Goal: Task Accomplishment & Management: Use online tool/utility

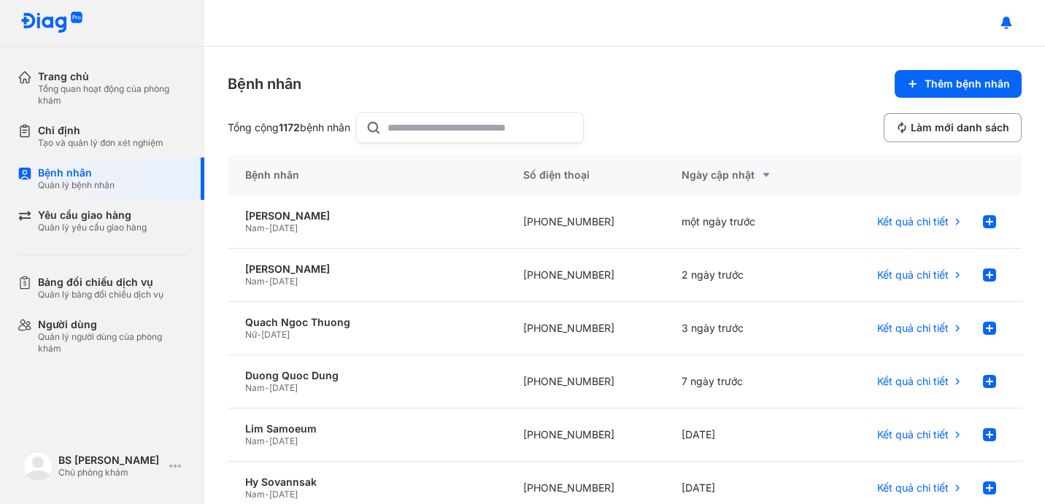
click at [394, 120] on input "text" at bounding box center [481, 127] width 187 height 29
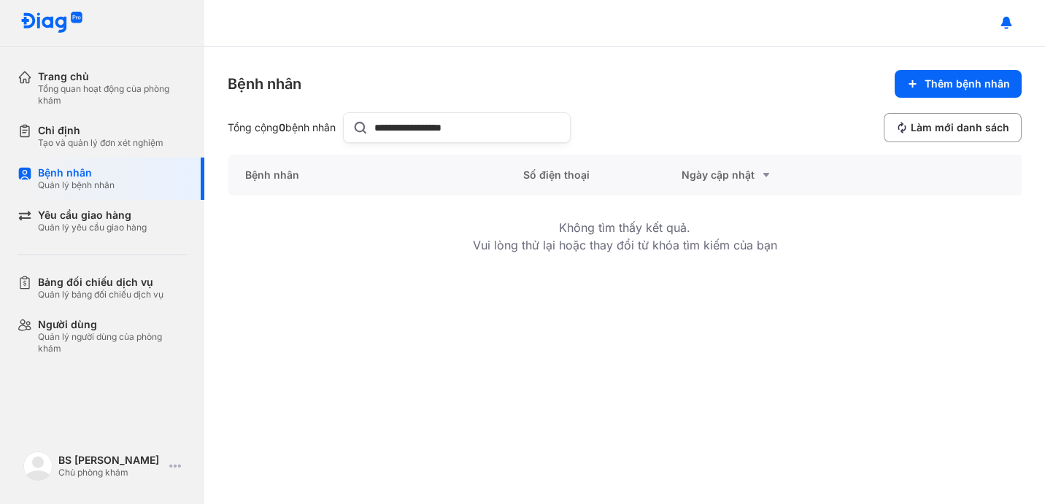
drag, startPoint x: 477, startPoint y: 128, endPoint x: 265, endPoint y: 112, distance: 212.3
click at [265, 112] on div "**********" at bounding box center [399, 127] width 343 height 31
type input "**********"
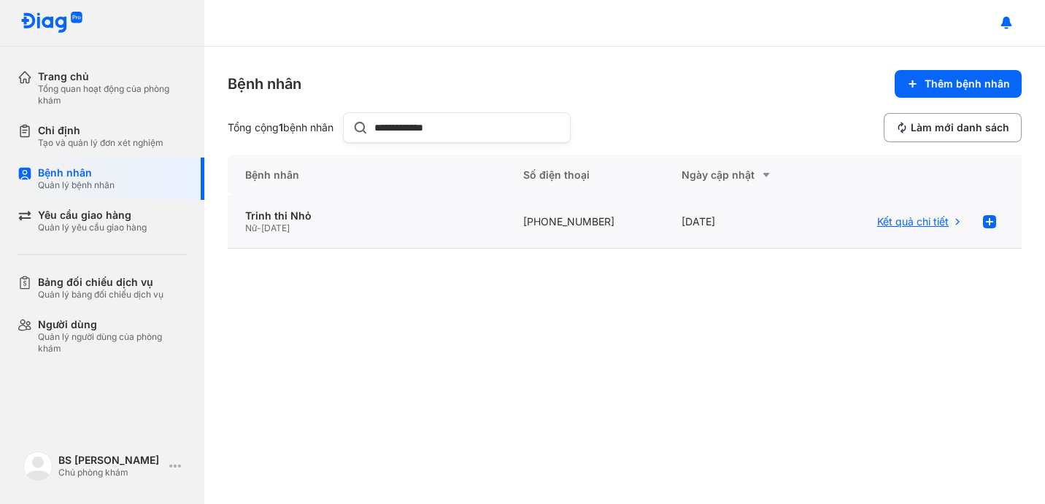
click at [933, 222] on span "Kết quả chi tiết" at bounding box center [913, 221] width 72 height 13
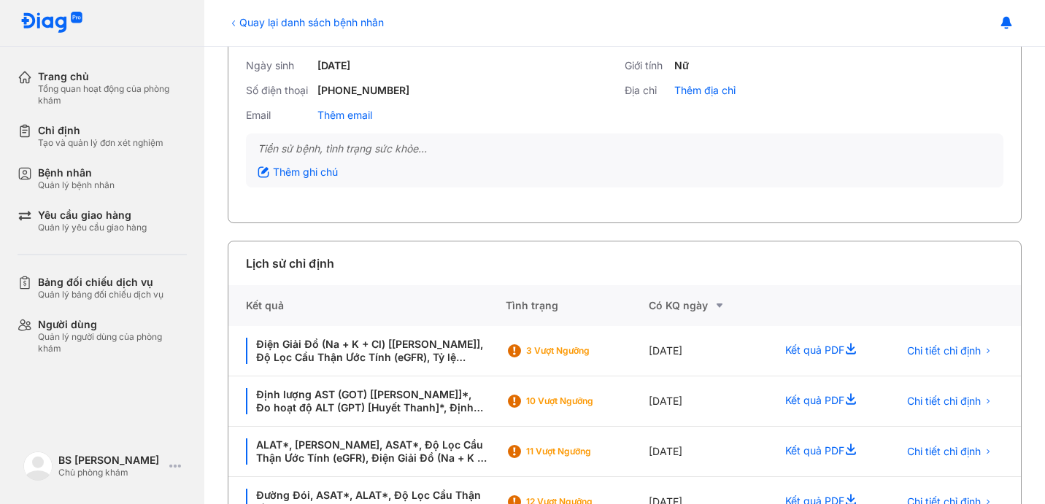
scroll to position [138, 0]
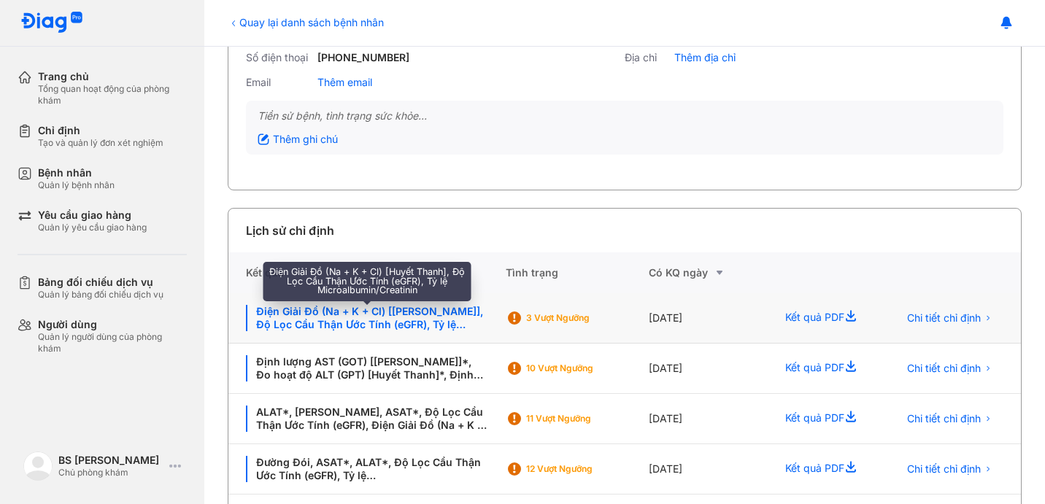
click at [368, 323] on div "Điện Giải Đồ (Na + K + Cl) [[PERSON_NAME]], Độ Lọc Cầu Thận Ước Tính (eGFR), Tỷ…" at bounding box center [367, 318] width 242 height 26
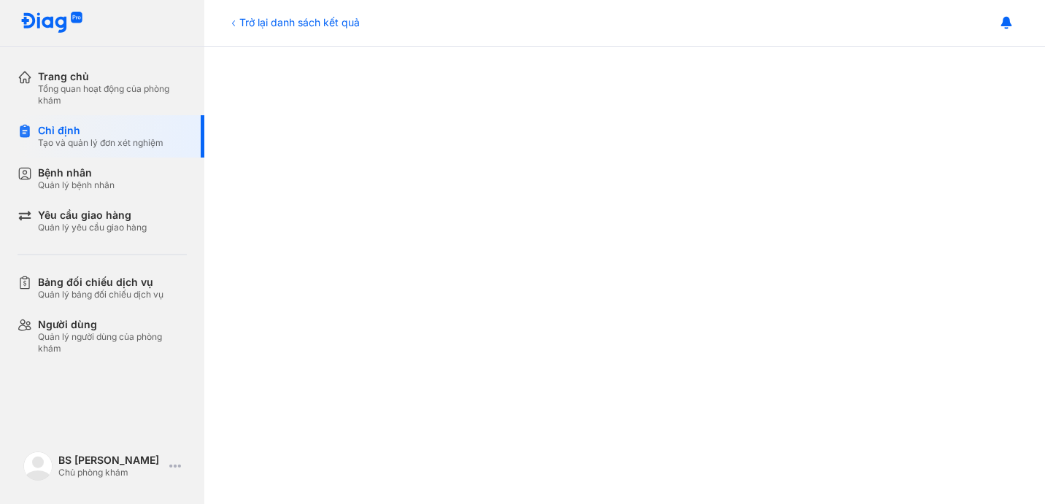
scroll to position [406, 0]
click at [82, 130] on div "Chỉ định" at bounding box center [101, 130] width 126 height 13
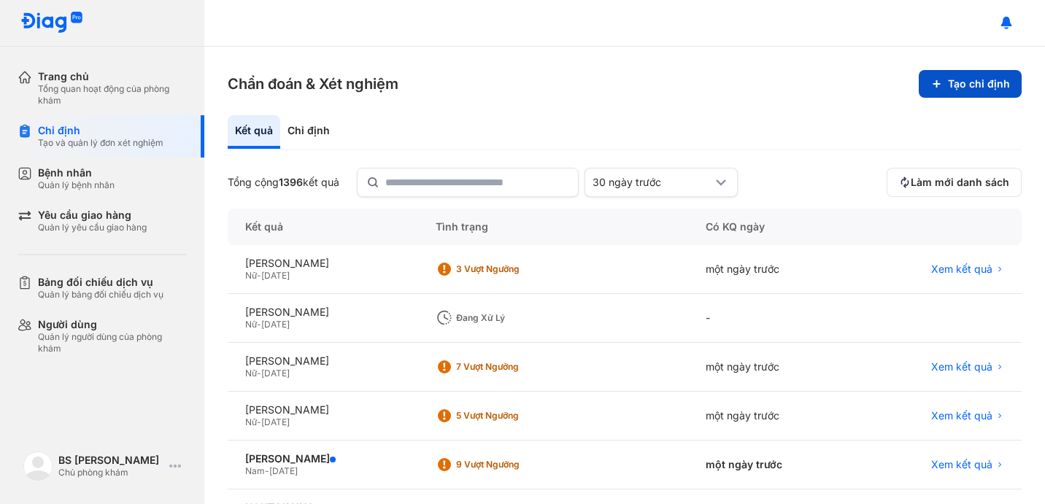
click at [936, 84] on button "Tạo chỉ định" at bounding box center [970, 84] width 103 height 28
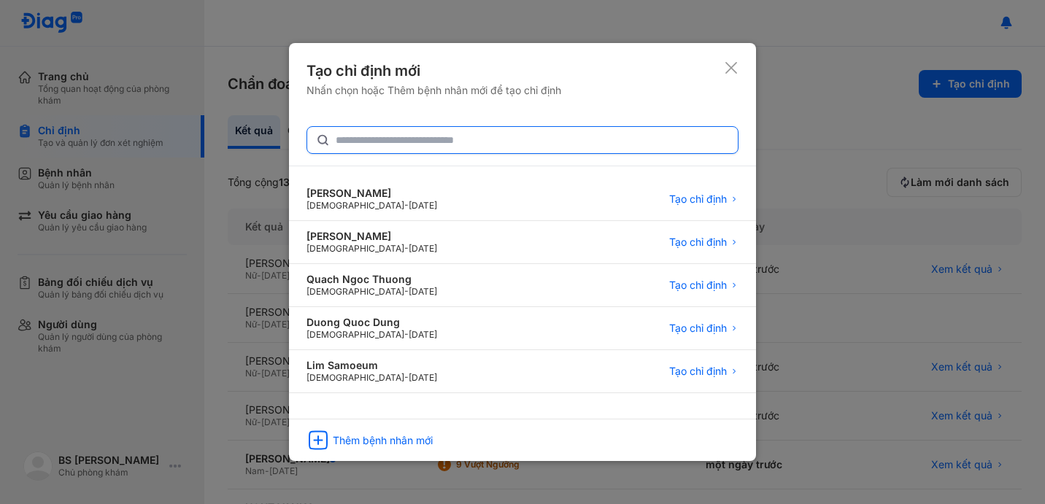
click at [499, 127] on input "text" at bounding box center [532, 140] width 393 height 26
type input "**********"
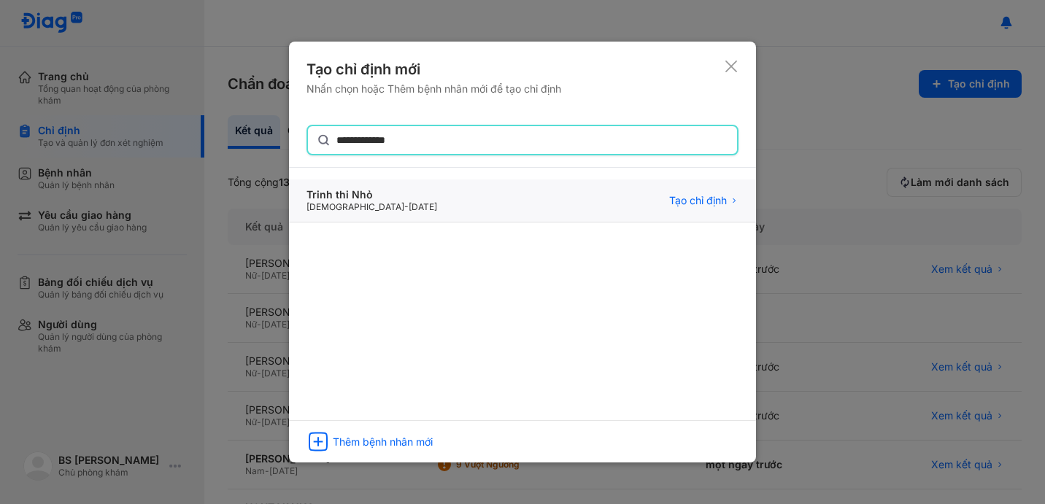
click at [502, 209] on div "Trinh thi Nhỏ Female - 01/01/1952 Tạo chỉ định" at bounding box center [522, 201] width 467 height 43
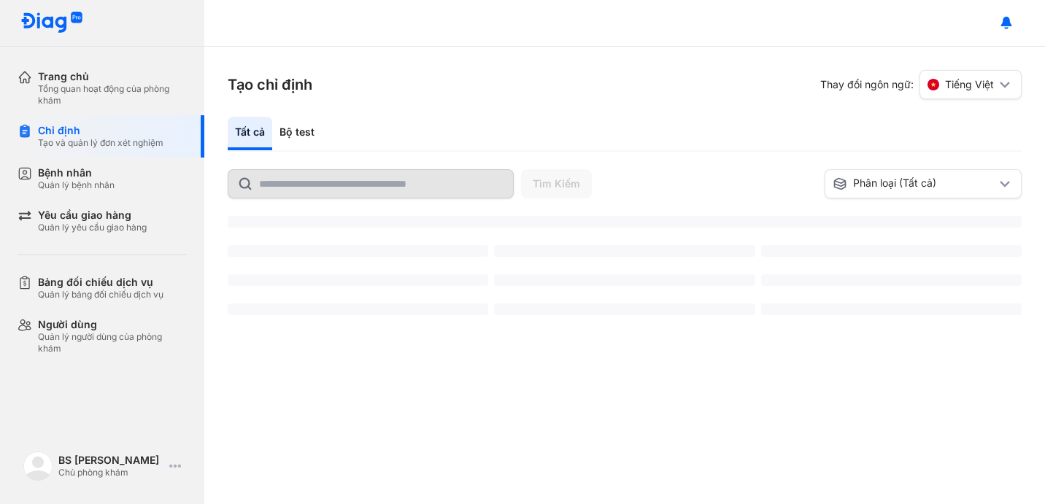
click at [299, 134] on div "Bộ test" at bounding box center [297, 134] width 50 height 34
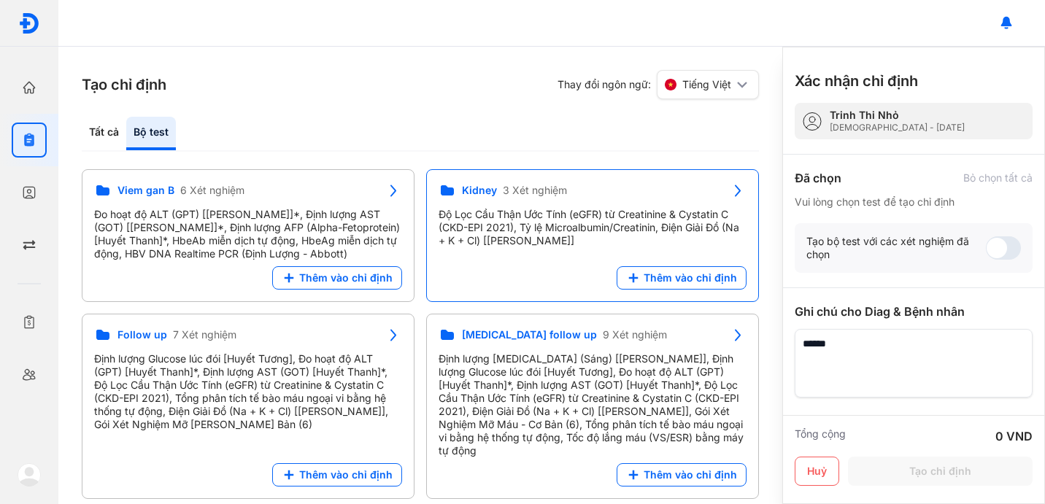
click at [583, 222] on div "Độ Lọc Cầu Thận Ước Tính (eGFR) từ Creatinine & Cystatin C (CKD-EPI 2021), Tỷ l…" at bounding box center [593, 227] width 308 height 39
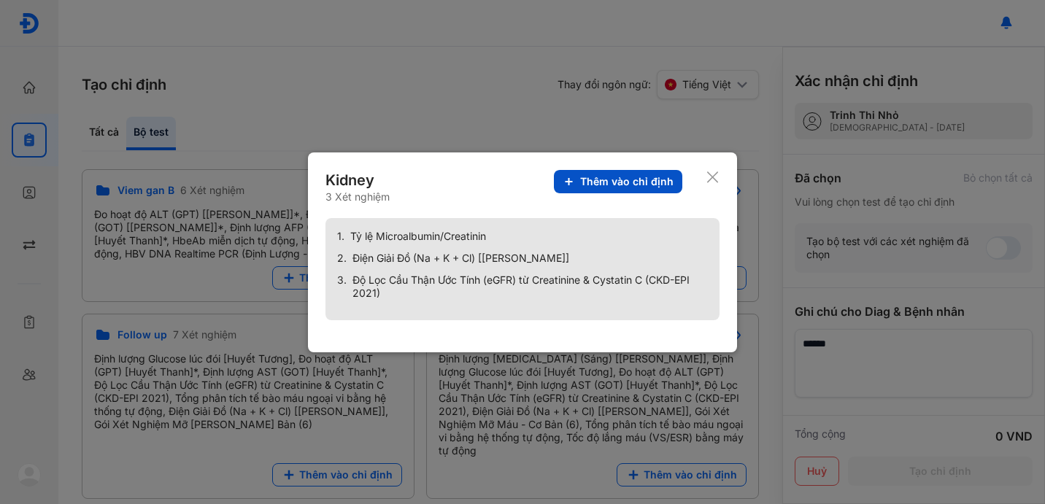
click at [645, 175] on span "Thêm vào chỉ định" at bounding box center [626, 181] width 93 height 13
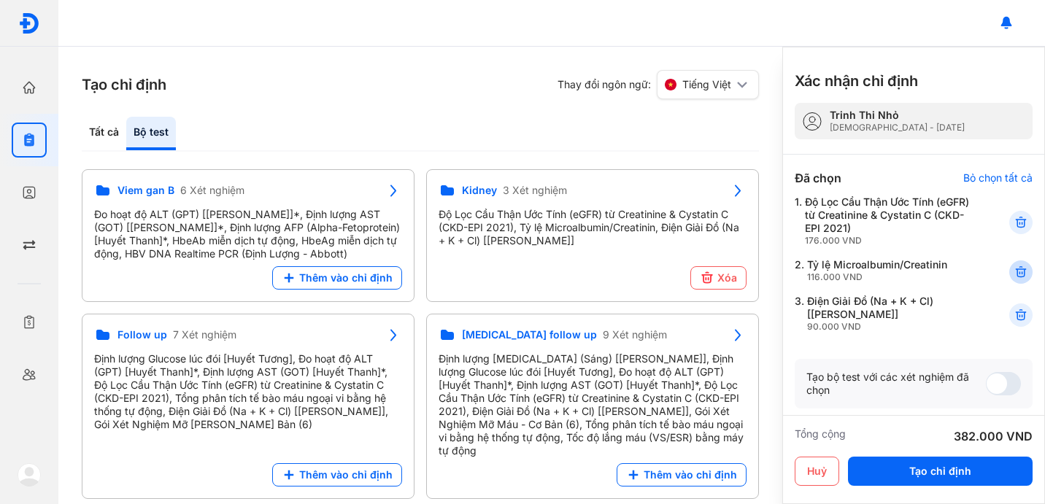
click at [1016, 273] on use at bounding box center [1021, 272] width 10 height 10
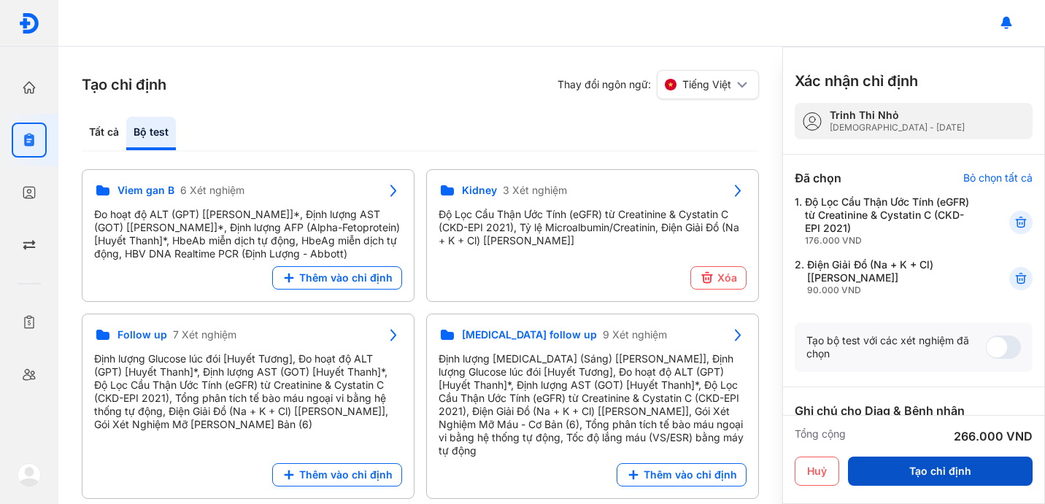
click at [944, 467] on button "Tạo chỉ định" at bounding box center [940, 471] width 185 height 29
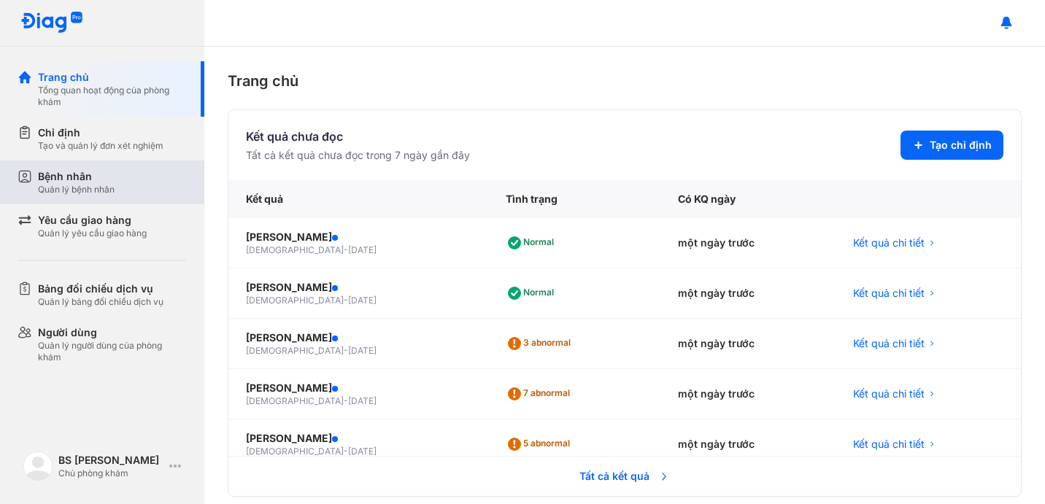
click at [87, 178] on div "Bệnh nhân" at bounding box center [76, 176] width 77 height 15
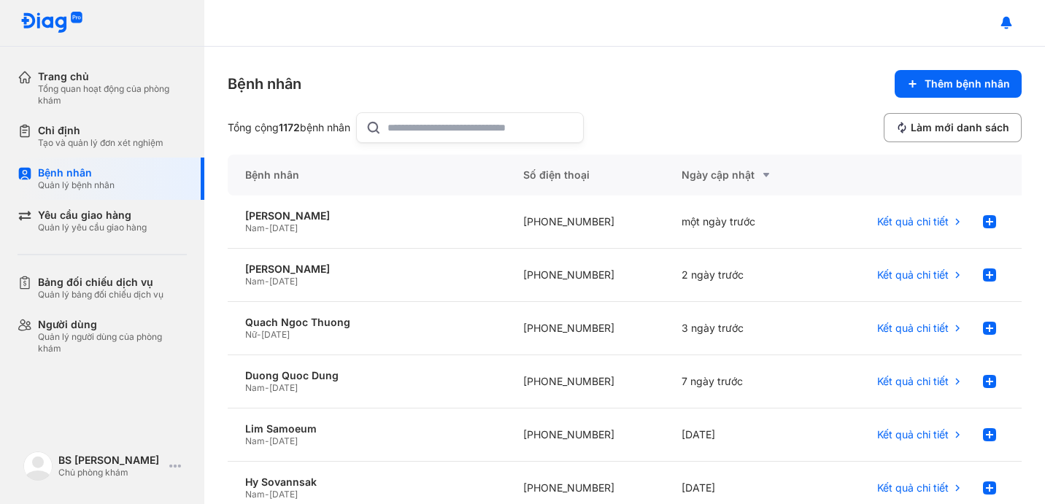
click at [419, 126] on input "text" at bounding box center [481, 127] width 187 height 29
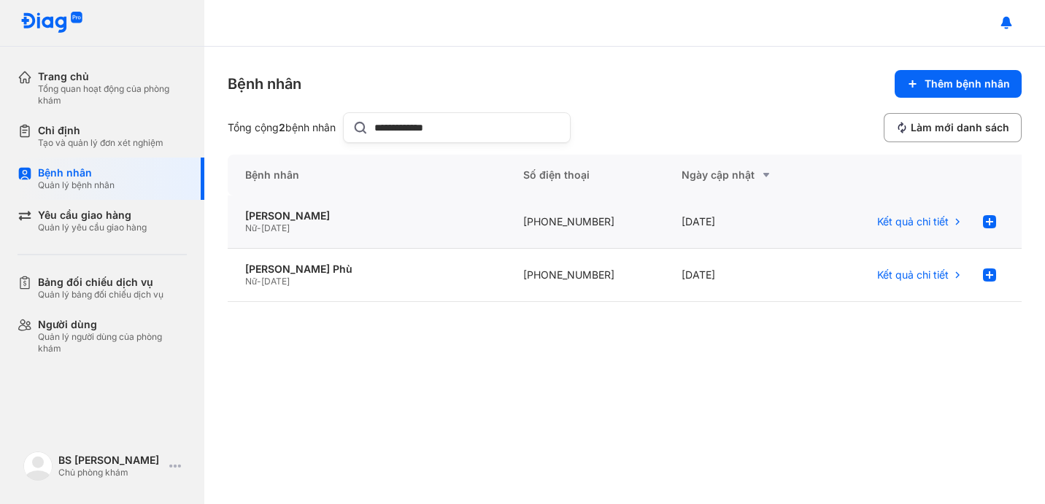
type input "**********"
click at [667, 223] on div "20/05/2025" at bounding box center [743, 222] width 159 height 53
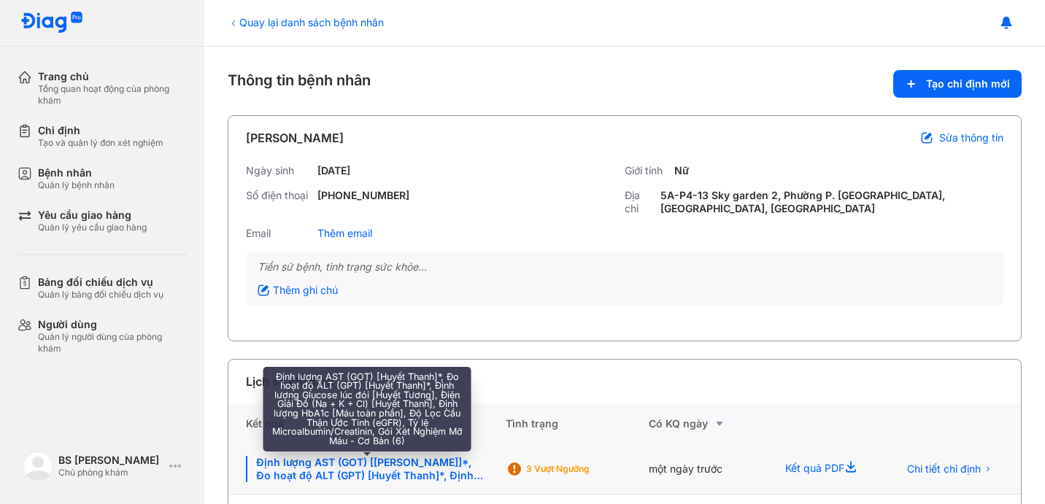
click at [426, 477] on div "Định lượng AST (GOT) [Huyết Thanh]*, Đo hoạt độ ALT (GPT) [Huyết Thanh]*, Định …" at bounding box center [367, 469] width 242 height 26
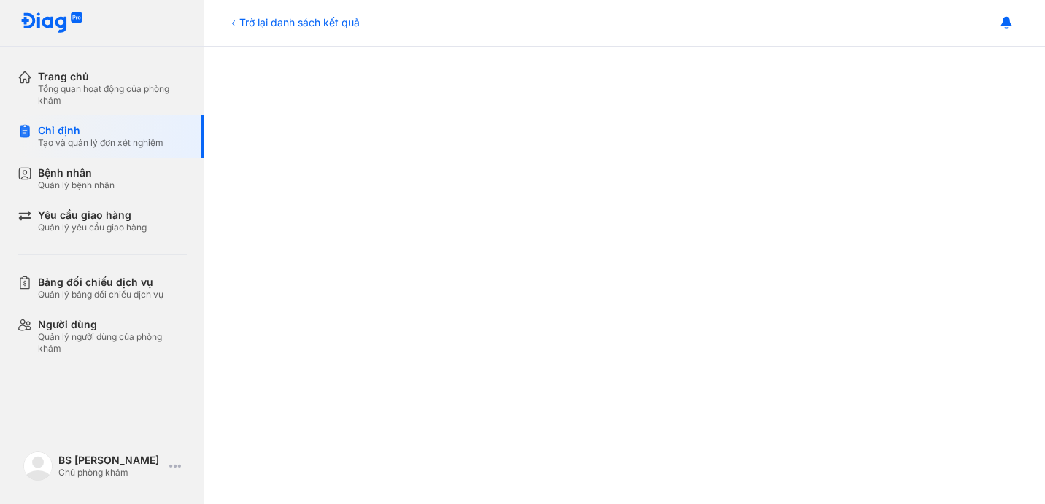
scroll to position [278, 0]
click at [101, 140] on div "Tạo và quản lý đơn xét nghiệm" at bounding box center [101, 143] width 126 height 12
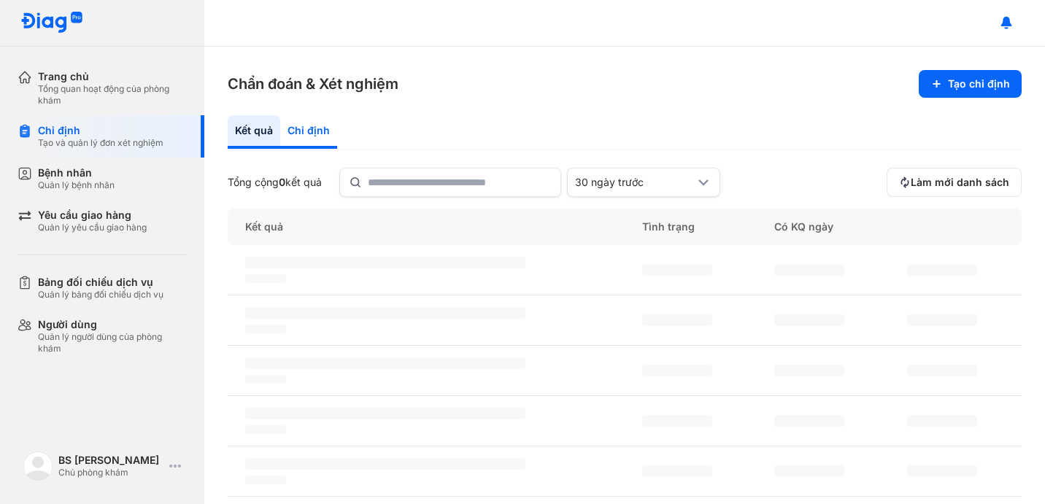
click at [320, 128] on div "Chỉ định" at bounding box center [308, 132] width 57 height 34
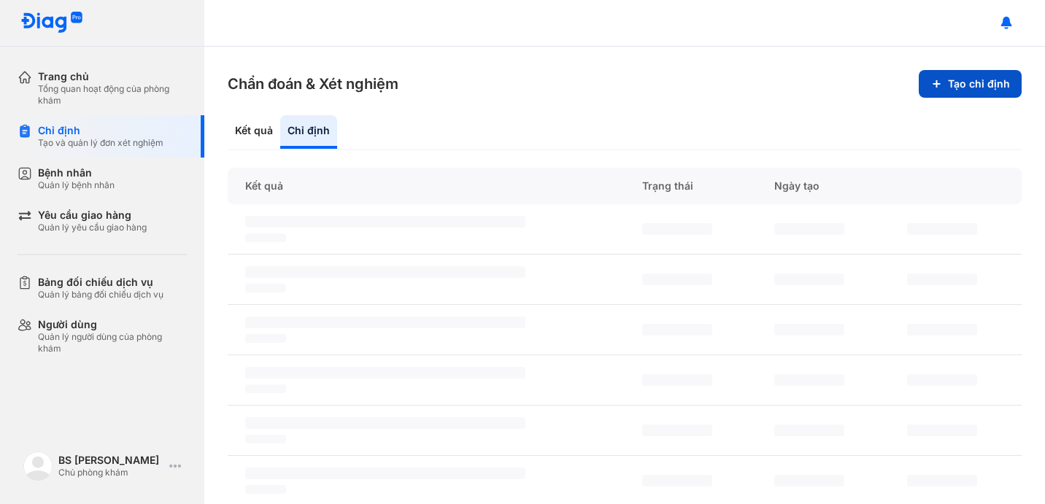
click at [942, 86] on button "Tạo chỉ định" at bounding box center [970, 84] width 103 height 28
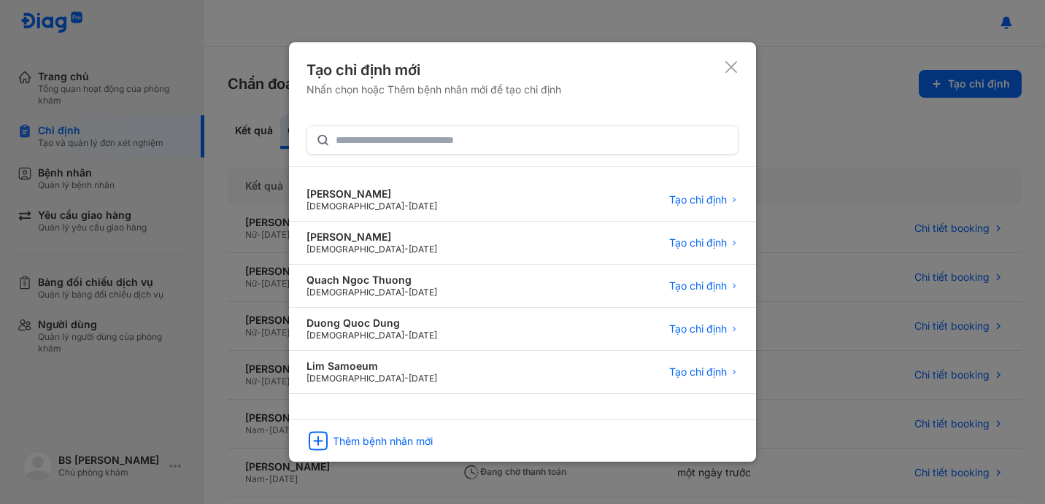
click at [474, 123] on div "Tạo chỉ định mới Nhấn chọn hoặc Thêm bệnh nhân mới để tạo chỉ định" at bounding box center [523, 93] width 432 height 66
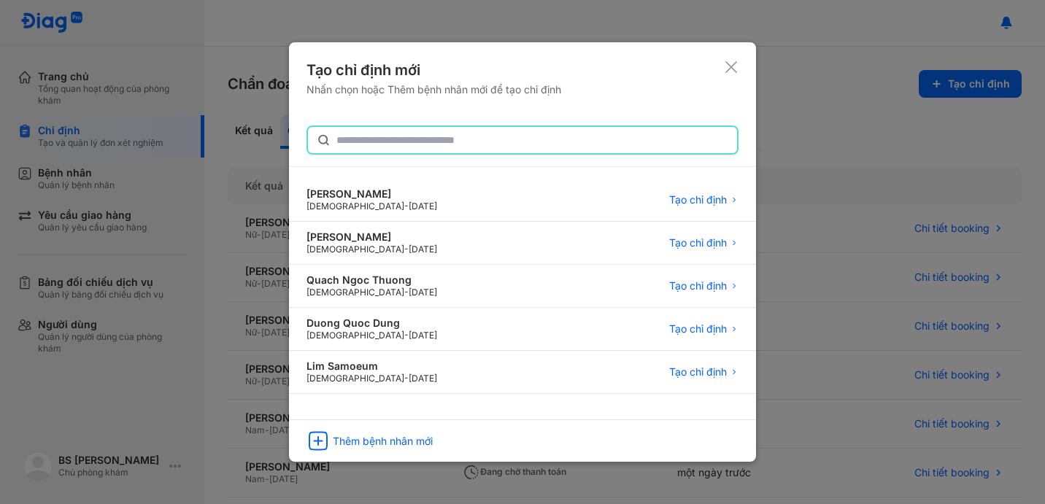
click at [473, 133] on input "text" at bounding box center [532, 140] width 392 height 26
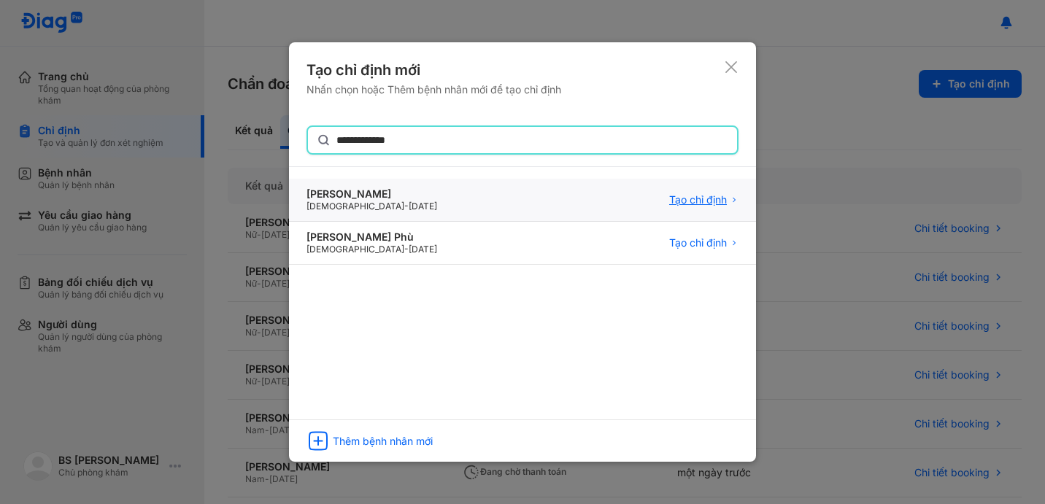
type input "**********"
click at [717, 196] on span "Tạo chỉ định" at bounding box center [698, 200] width 58 height 13
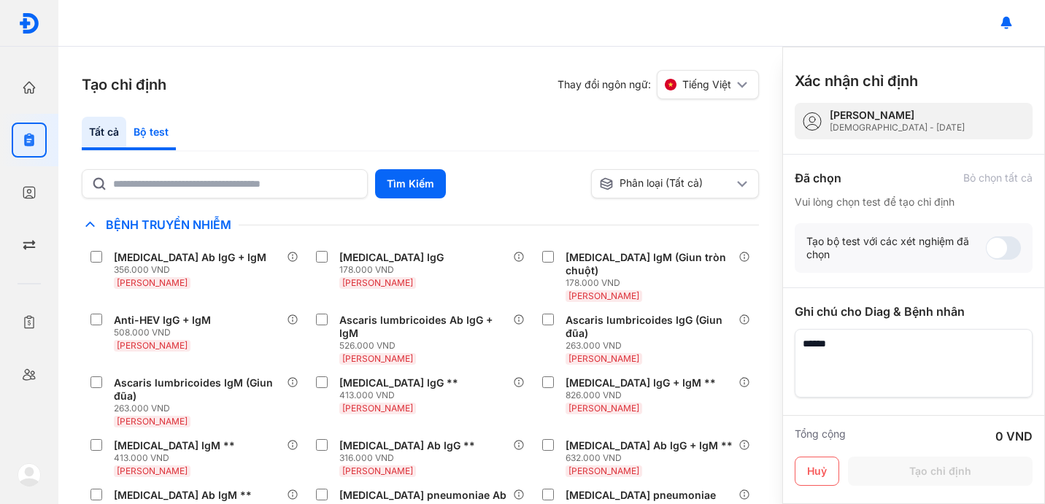
click at [157, 129] on div "Bộ test" at bounding box center [151, 134] width 50 height 34
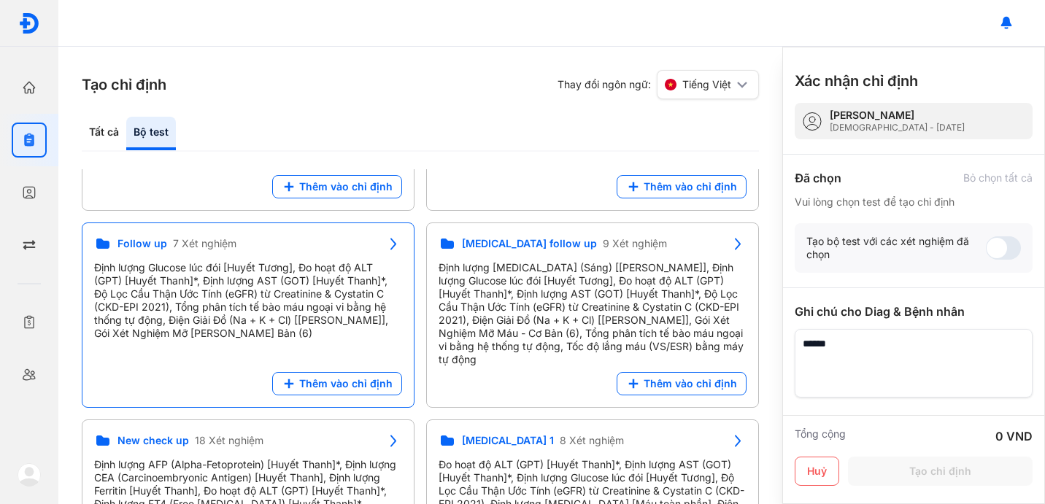
scroll to position [127, 0]
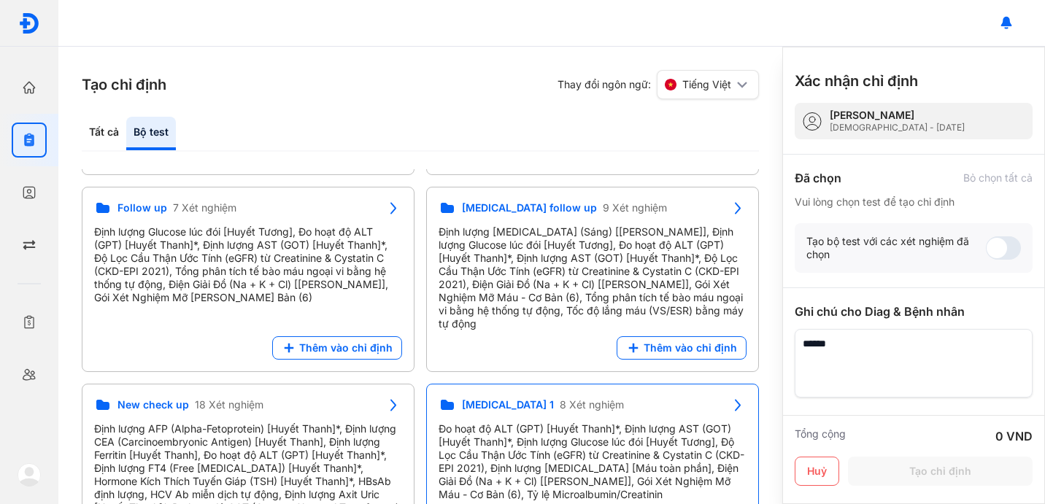
click at [575, 442] on div "Đo hoạt độ ALT (GPT) [Huyết Thanh]*, Định lượng AST (GOT) [Huyết Thanh]*, Định …" at bounding box center [593, 462] width 308 height 79
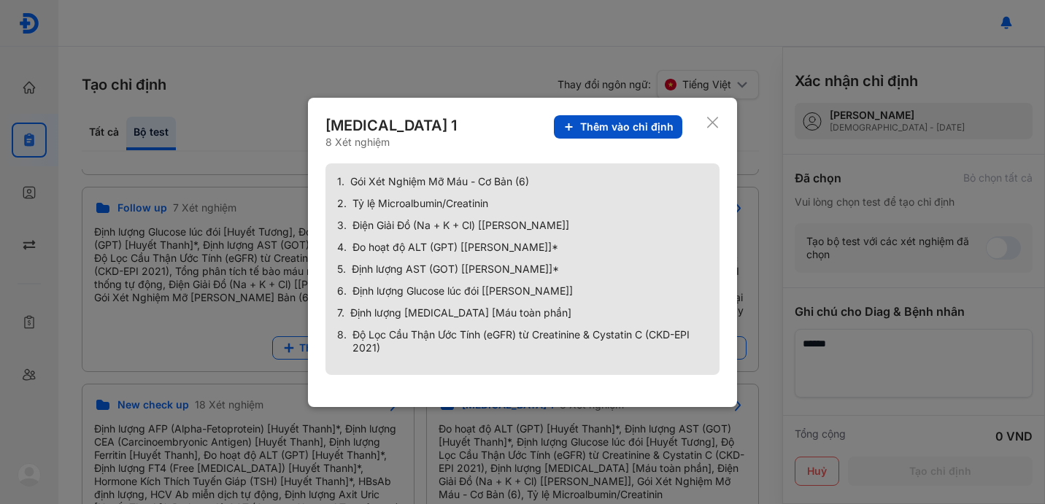
click at [628, 124] on span "Thêm vào chỉ định" at bounding box center [626, 126] width 93 height 13
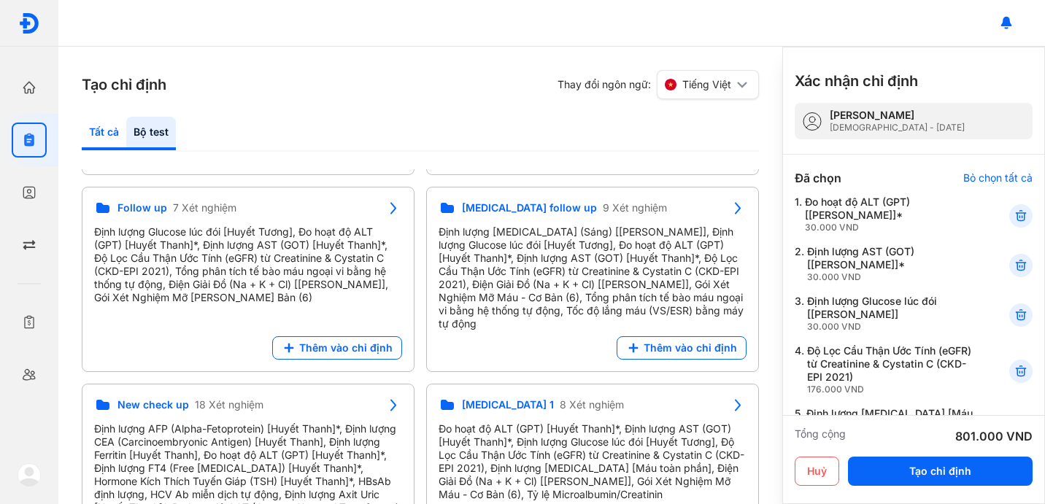
click at [97, 132] on div "Tất cả" at bounding box center [104, 134] width 45 height 34
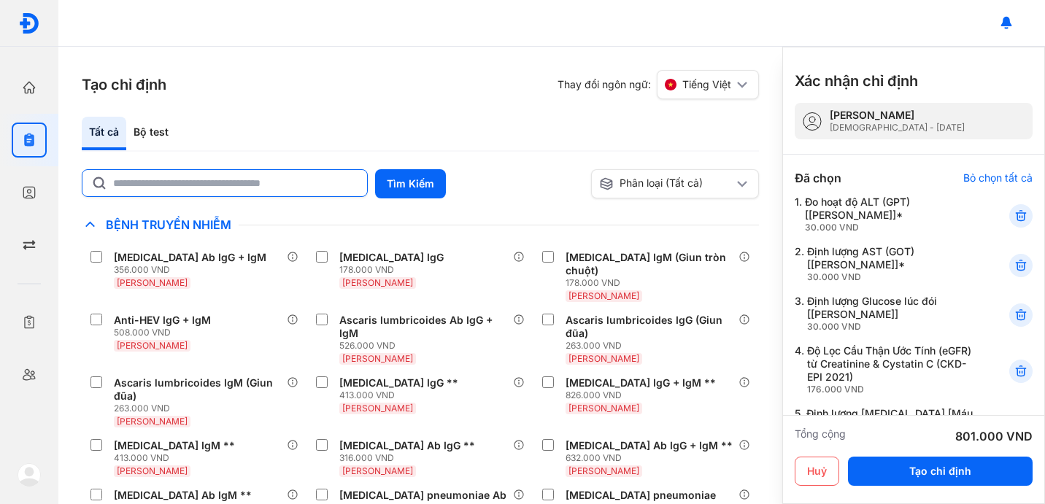
click at [244, 173] on input "text" at bounding box center [235, 183] width 245 height 26
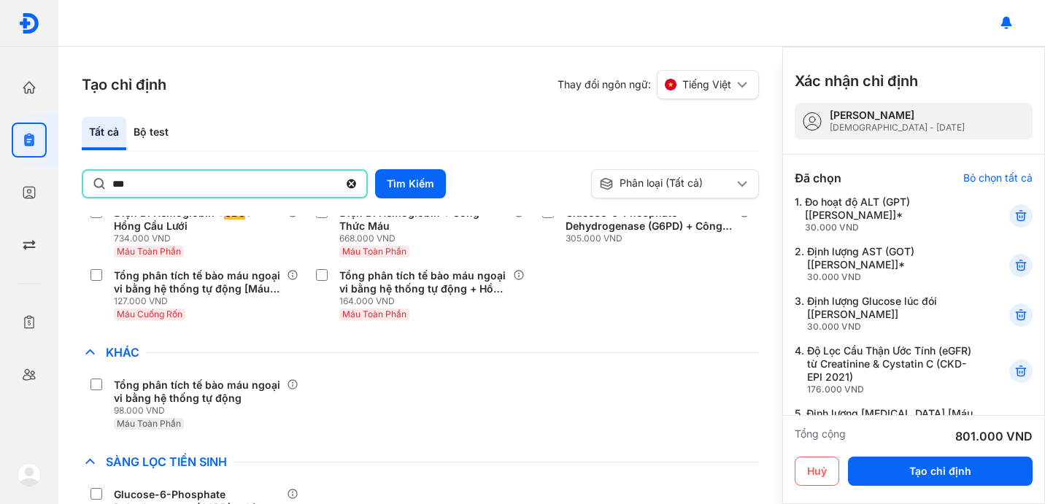
scroll to position [155, 0]
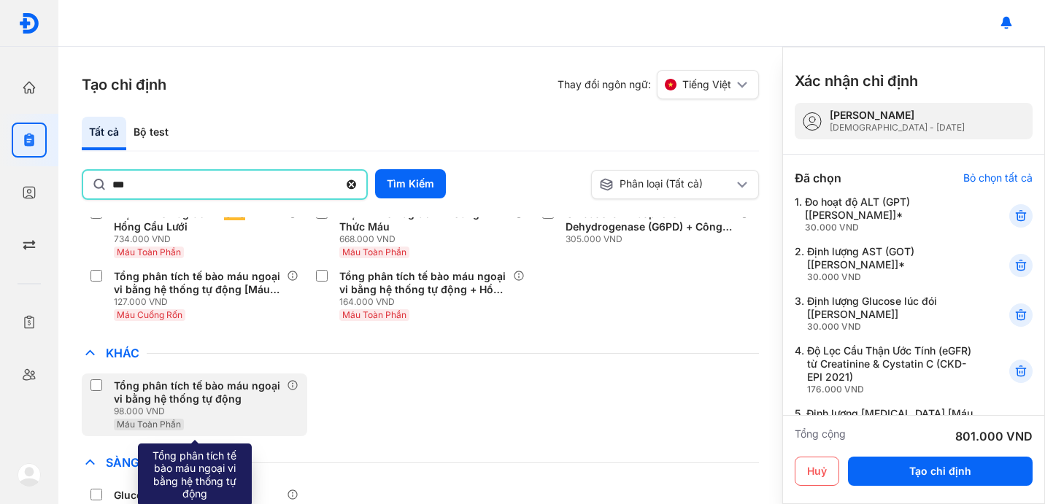
click at [196, 382] on div "Tổng phân tích tế bào máu ngoại vi bằng hệ thống tự động" at bounding box center [197, 393] width 167 height 26
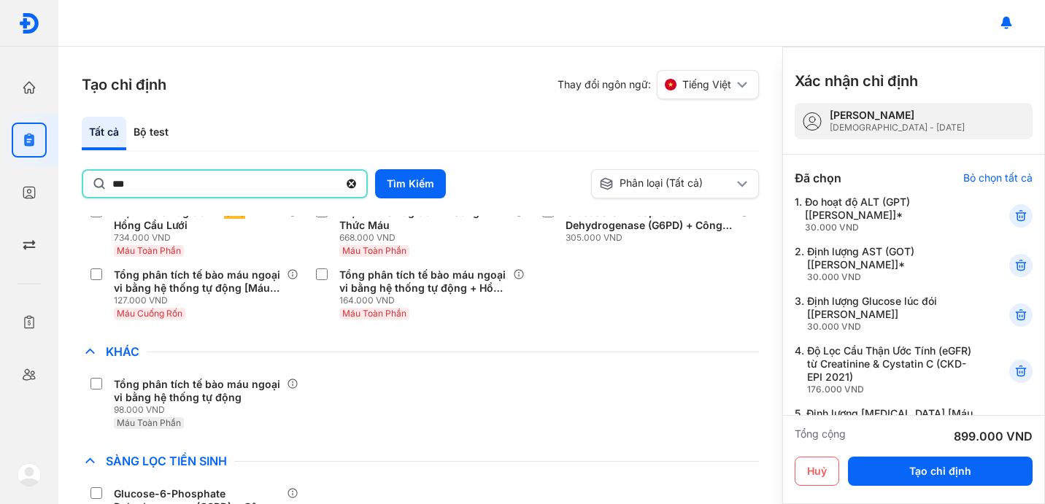
drag, startPoint x: 179, startPoint y: 185, endPoint x: 26, endPoint y: 162, distance: 154.3
click at [26, 162] on div "Trang chủ Tổng quan hoạt động của phòng khám Chỉ định Tạo và quản lý đơn xét ng…" at bounding box center [522, 252] width 1045 height 504
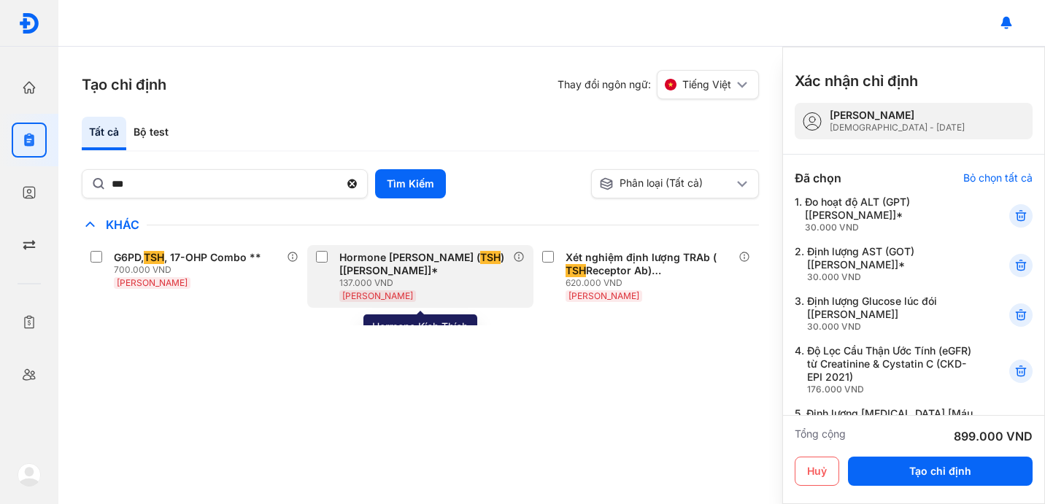
click at [403, 258] on div "Hormone Kích Thích Tuyến Giáp ( TSH ) [Huyết Thanh]*" at bounding box center [422, 264] width 167 height 26
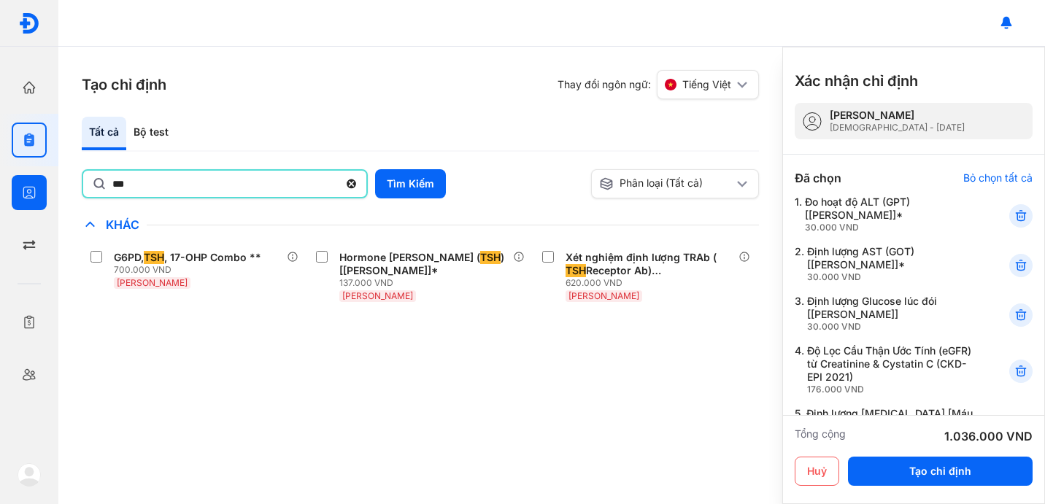
drag, startPoint x: 207, startPoint y: 174, endPoint x: 49, endPoint y: 176, distance: 157.7
click at [49, 176] on div "Trang chủ Tổng quan hoạt động của phòng khám Chỉ định Tạo và quản lý đơn xét ng…" at bounding box center [522, 252] width 1045 height 504
type input "**"
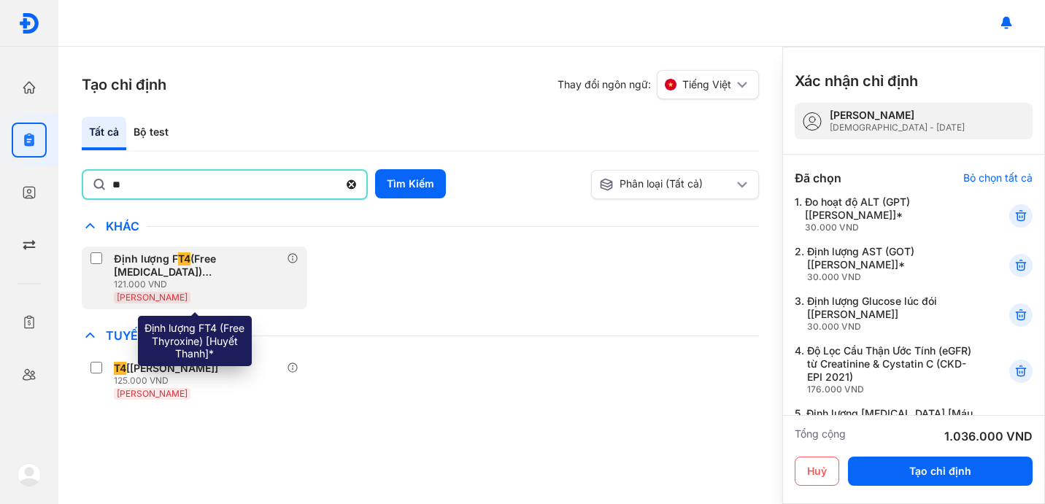
click at [148, 266] on div "Định lượng F T4 (Free Thyroxine) [Huyết Thanh]*" at bounding box center [197, 266] width 167 height 26
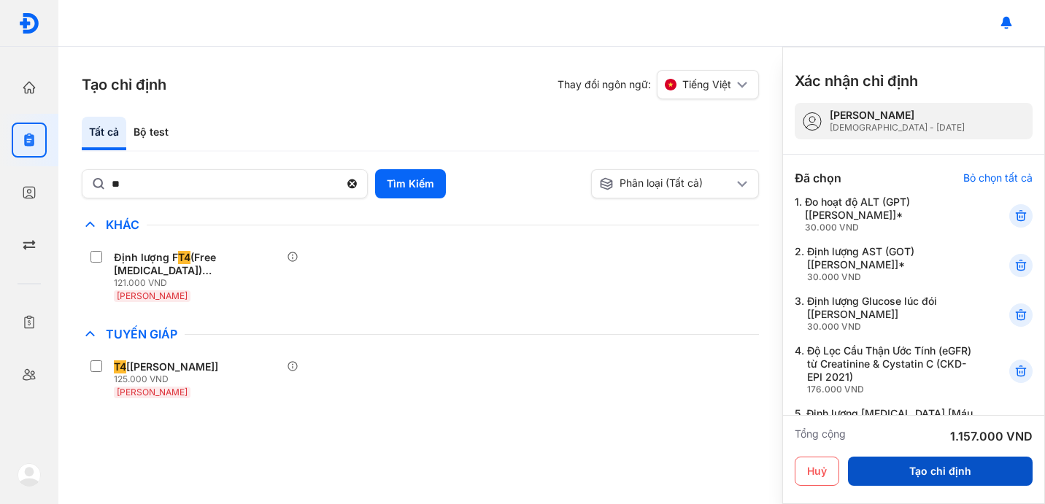
click at [962, 463] on button "Tạo chỉ định" at bounding box center [940, 471] width 185 height 29
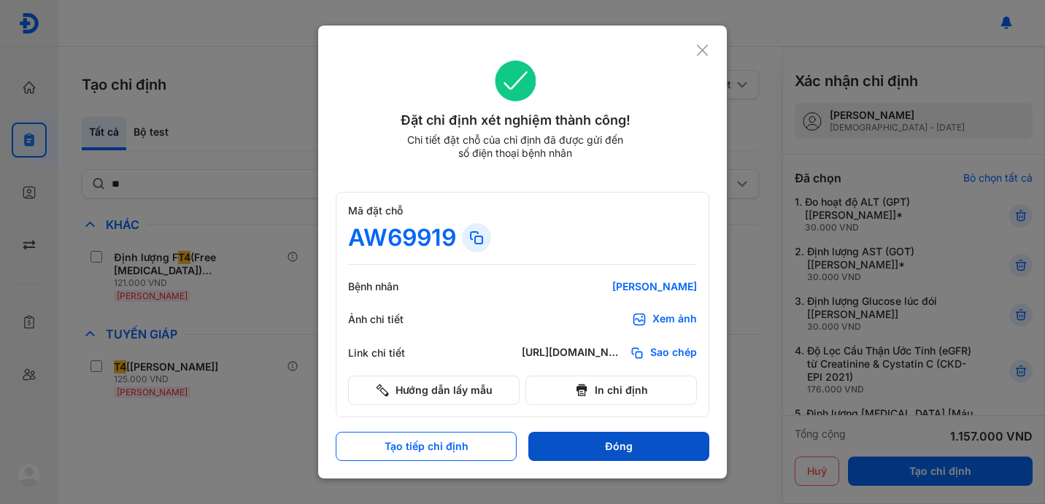
click at [671, 447] on button "Đóng" at bounding box center [618, 446] width 181 height 29
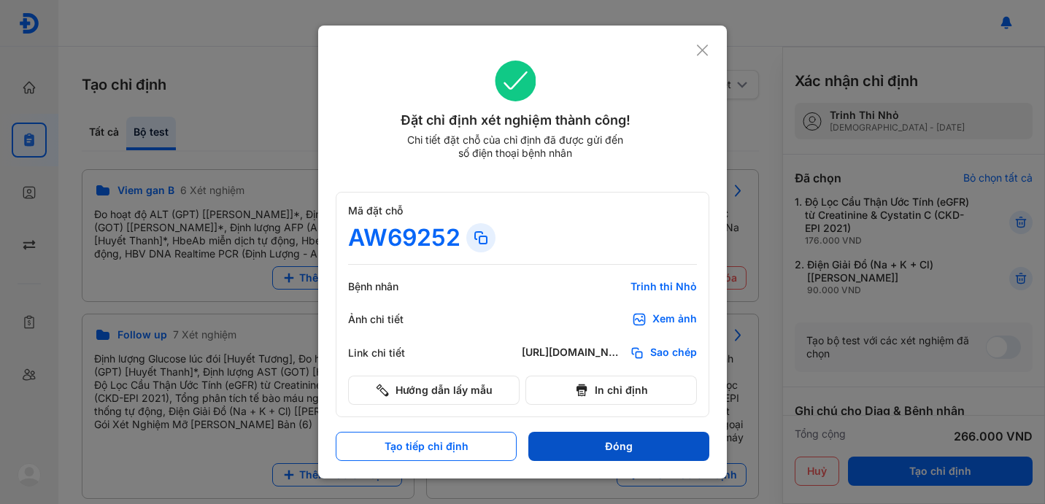
click at [608, 440] on button "Đóng" at bounding box center [618, 446] width 181 height 29
